Goal: Task Accomplishment & Management: Manage account settings

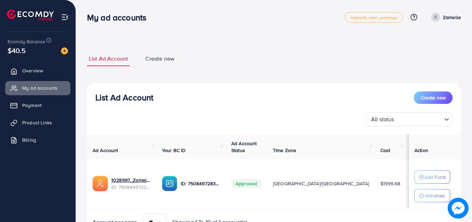
drag, startPoint x: 227, startPoint y: 58, endPoint x: 233, endPoint y: 37, distance: 20.9
click at [233, 37] on div "List Ad Account Create new List Ad Account Create new All status Loading... Ad …" at bounding box center [274, 129] width 396 height 258
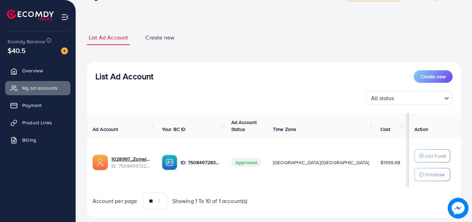
scroll to position [23, 0]
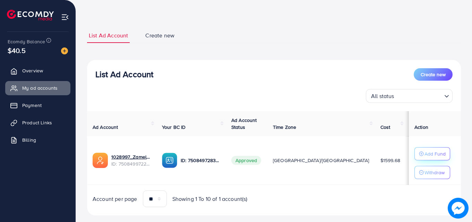
click at [424, 157] on p "Add Fund" at bounding box center [434, 154] width 21 height 8
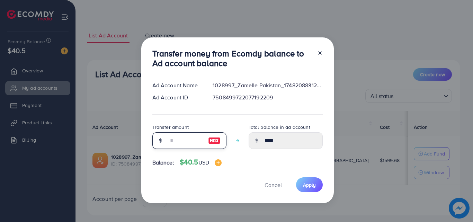
click at [179, 143] on input "number" at bounding box center [185, 140] width 35 height 17
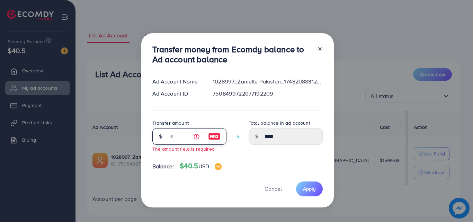
click at [175, 135] on input "number" at bounding box center [185, 136] width 35 height 17
type input "*"
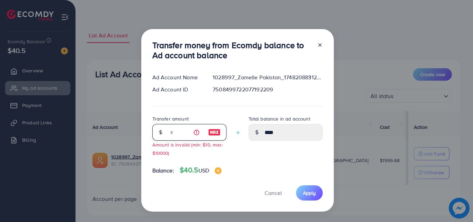
type input "*****"
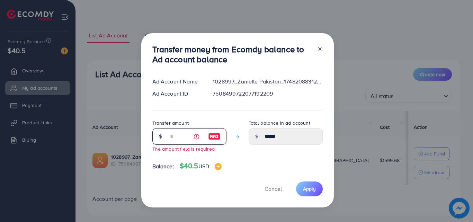
type input "****"
type input "*"
type input "****"
type input "**"
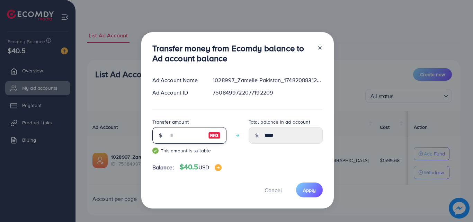
type input "*****"
type input "**"
click at [312, 184] on button "Apply" at bounding box center [309, 190] width 27 height 15
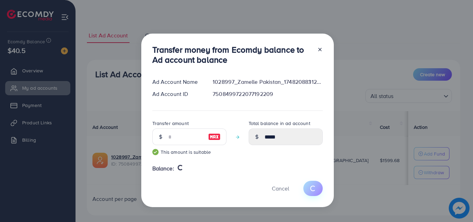
type input "****"
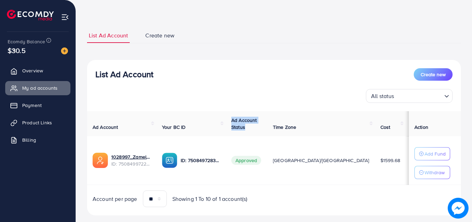
drag, startPoint x: 253, startPoint y: 119, endPoint x: 269, endPoint y: 129, distance: 18.7
click at [267, 129] on th "Ad Account Status" at bounding box center [247, 123] width 42 height 25
drag, startPoint x: 252, startPoint y: 120, endPoint x: 266, endPoint y: 127, distance: 15.2
click at [266, 127] on th "Ad Account Status" at bounding box center [247, 123] width 42 height 25
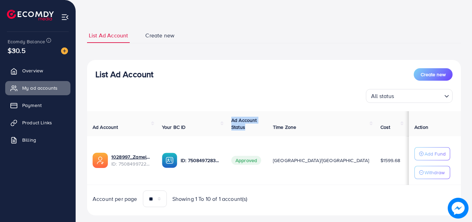
click at [266, 127] on th "Ad Account Status" at bounding box center [247, 123] width 42 height 25
drag, startPoint x: 252, startPoint y: 121, endPoint x: 264, endPoint y: 126, distance: 13.8
click at [257, 126] on span "Ad Account Status" at bounding box center [244, 124] width 26 height 14
click at [267, 127] on th "Ad Account Status" at bounding box center [247, 123] width 42 height 25
drag, startPoint x: 252, startPoint y: 119, endPoint x: 264, endPoint y: 126, distance: 14.0
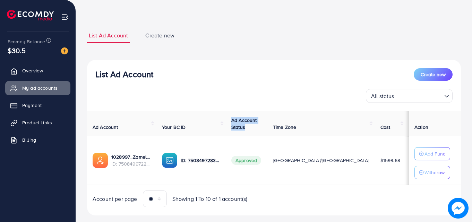
click at [257, 126] on span "Ad Account Status" at bounding box center [244, 124] width 26 height 14
drag, startPoint x: 252, startPoint y: 119, endPoint x: 264, endPoint y: 125, distance: 14.1
click at [257, 125] on span "Ad Account Status" at bounding box center [244, 124] width 26 height 14
click at [267, 126] on th "Ad Account Status" at bounding box center [247, 123] width 42 height 25
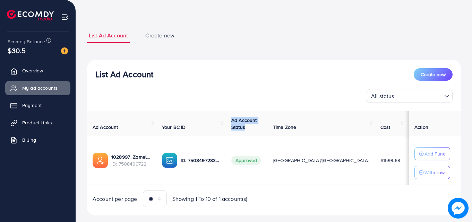
drag, startPoint x: 252, startPoint y: 121, endPoint x: 266, endPoint y: 129, distance: 15.5
click at [266, 129] on th "Ad Account Status" at bounding box center [247, 123] width 42 height 25
drag, startPoint x: 252, startPoint y: 119, endPoint x: 265, endPoint y: 126, distance: 14.4
click at [265, 126] on th "Ad Account Status" at bounding box center [247, 123] width 42 height 25
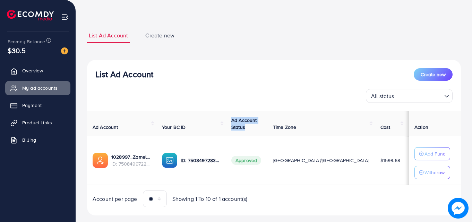
click at [267, 126] on th "Ad Account Status" at bounding box center [247, 123] width 42 height 25
drag, startPoint x: 252, startPoint y: 120, endPoint x: 268, endPoint y: 130, distance: 18.8
click at [267, 130] on th "Ad Account Status" at bounding box center [247, 123] width 42 height 25
drag, startPoint x: 252, startPoint y: 119, endPoint x: 265, endPoint y: 125, distance: 14.3
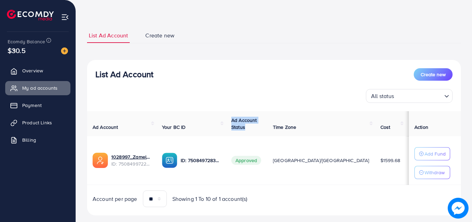
click at [257, 125] on span "Ad Account Status" at bounding box center [244, 124] width 26 height 14
click at [255, 120] on span "Ad Account Status" at bounding box center [244, 124] width 26 height 14
drag, startPoint x: 252, startPoint y: 119, endPoint x: 267, endPoint y: 126, distance: 16.4
click at [267, 126] on th "Ad Account Status" at bounding box center [247, 123] width 42 height 25
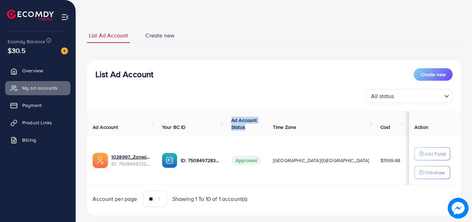
drag, startPoint x: 253, startPoint y: 120, endPoint x: 267, endPoint y: 127, distance: 16.1
click at [267, 127] on th "Ad Account Status" at bounding box center [247, 123] width 42 height 25
drag, startPoint x: 252, startPoint y: 119, endPoint x: 269, endPoint y: 129, distance: 19.4
click at [267, 129] on th "Ad Account Status" at bounding box center [247, 123] width 42 height 25
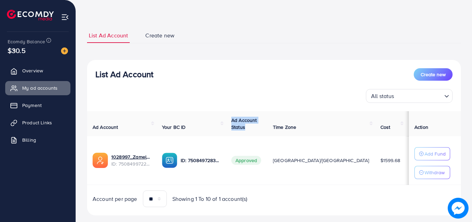
click at [267, 129] on th "Ad Account Status" at bounding box center [247, 123] width 42 height 25
drag, startPoint x: 252, startPoint y: 120, endPoint x: 270, endPoint y: 130, distance: 21.0
click at [267, 130] on th "Ad Account Status" at bounding box center [247, 123] width 42 height 25
